Goal: Task Accomplishment & Management: Use online tool/utility

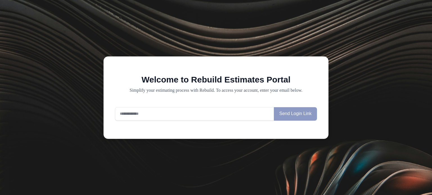
click at [165, 116] on input "email" at bounding box center [194, 113] width 159 height 13
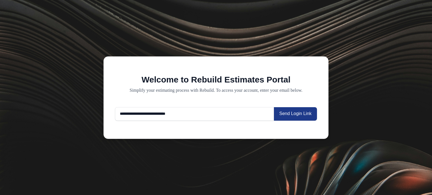
type input "**********"
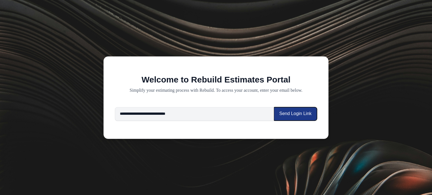
click at [297, 117] on button "Send Login Link" at bounding box center [295, 113] width 43 height 13
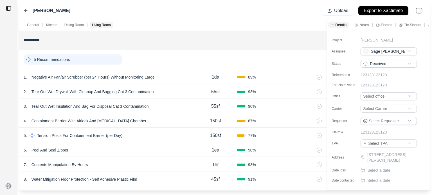
scroll to position [487, 0]
